Goal: Navigation & Orientation: Find specific page/section

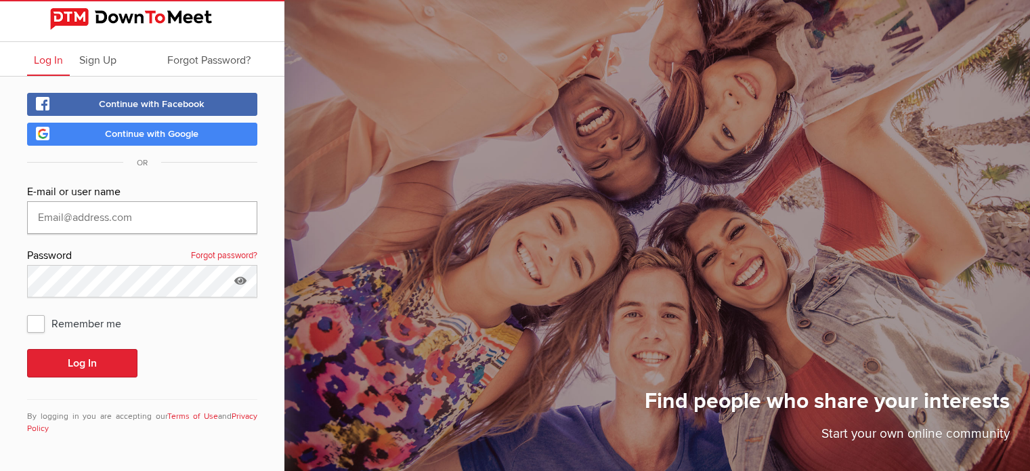
type input "[EMAIL_ADDRESS][DOMAIN_NAME]"
click at [91, 360] on button "Log In" at bounding box center [82, 363] width 110 height 28
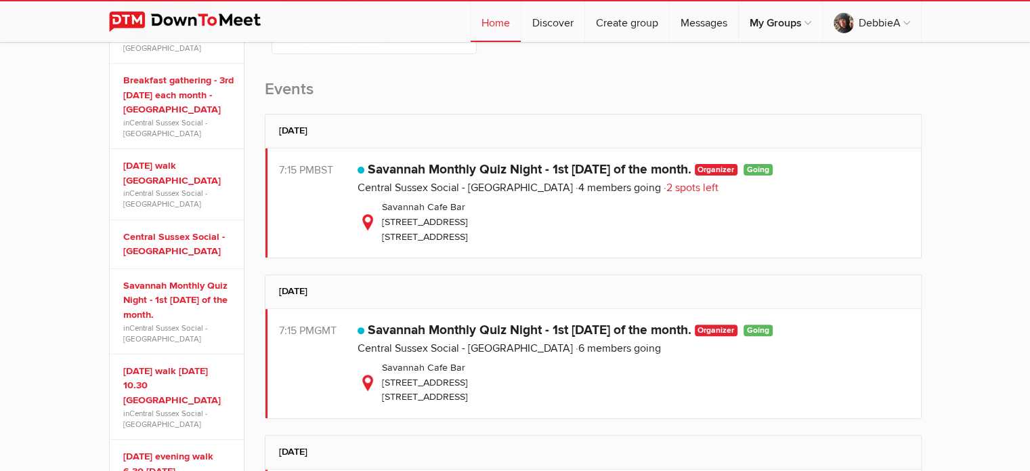
scroll to position [401, 0]
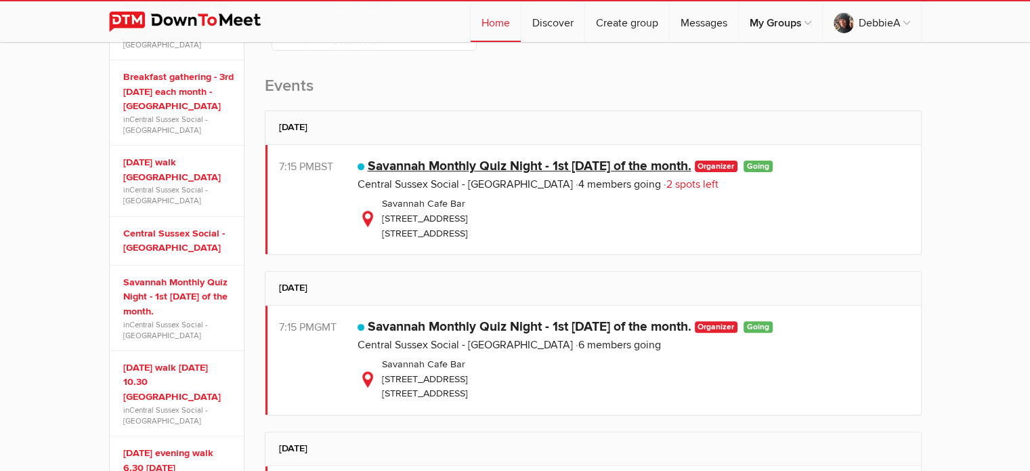
click at [450, 165] on link "Savannah Monthly Quiz Night - 1st [DATE] of the month." at bounding box center [530, 166] width 324 height 16
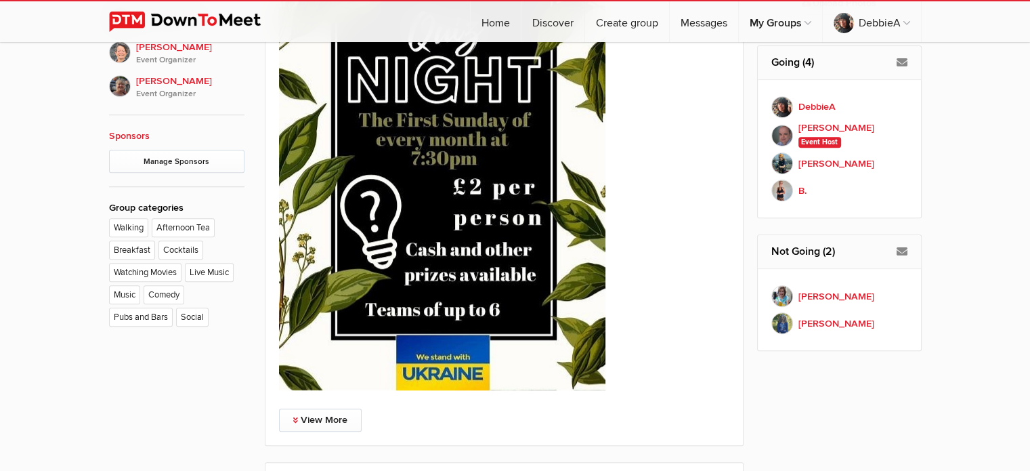
scroll to position [1008, 0]
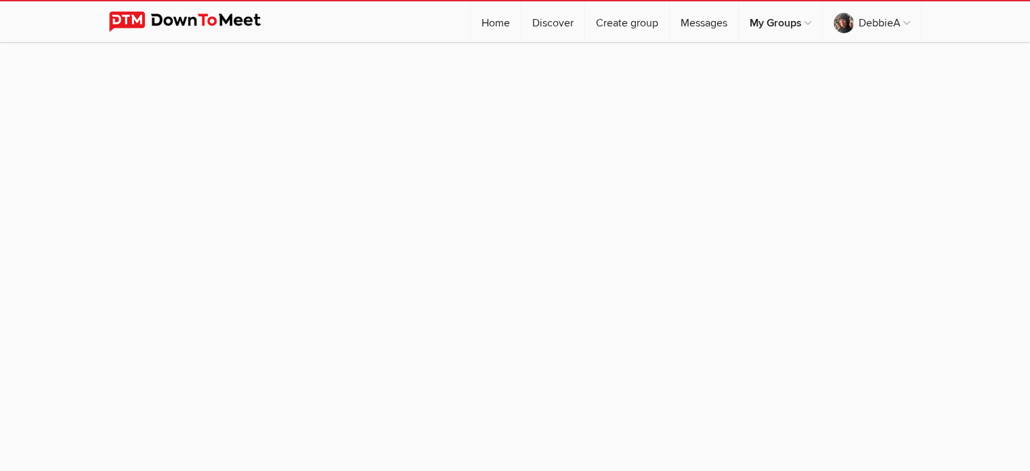
scroll to position [122, 0]
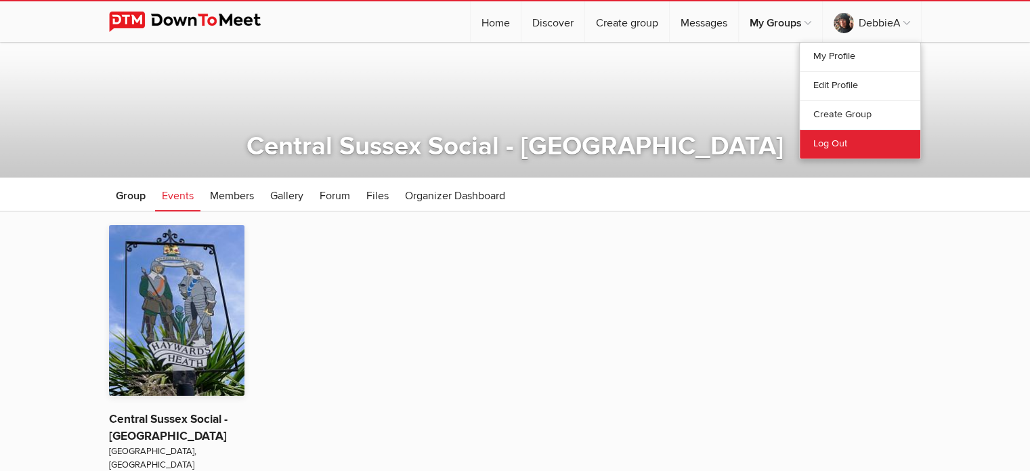
click at [834, 137] on link "Log Out" at bounding box center [860, 143] width 121 height 29
